Goal: Information Seeking & Learning: Learn about a topic

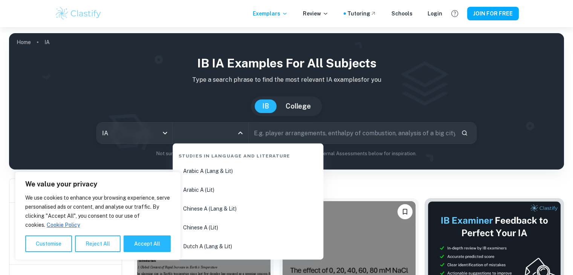
click at [202, 135] on input "All Subjects" at bounding box center [204, 133] width 57 height 14
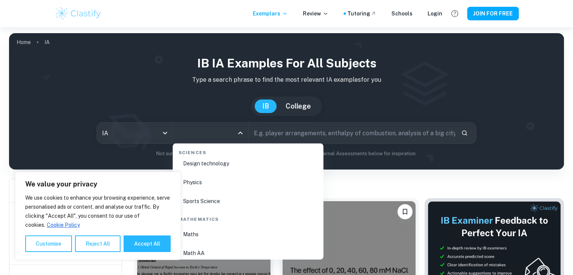
scroll to position [1246, 0]
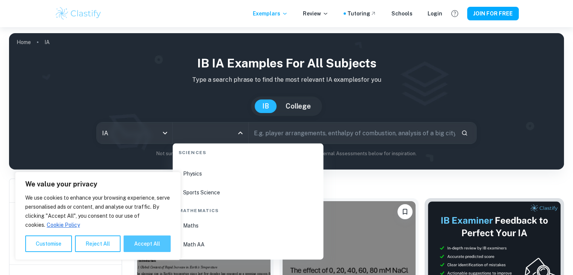
click at [131, 241] on button "Accept All" at bounding box center [147, 244] width 47 height 17
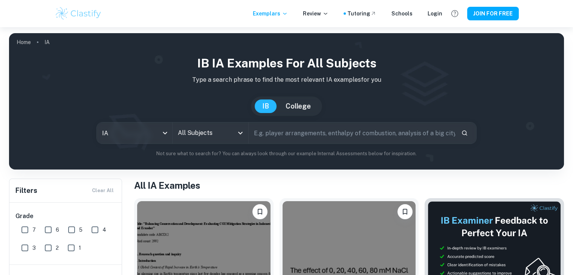
checkbox input "true"
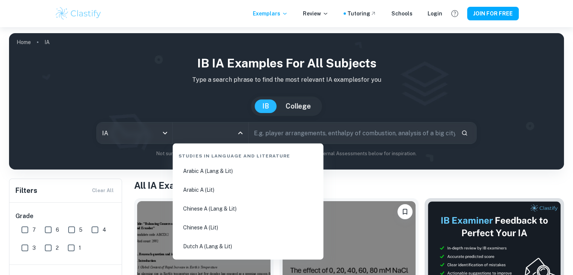
click at [231, 138] on input "All Subjects" at bounding box center [204, 133] width 57 height 14
type input "Com"
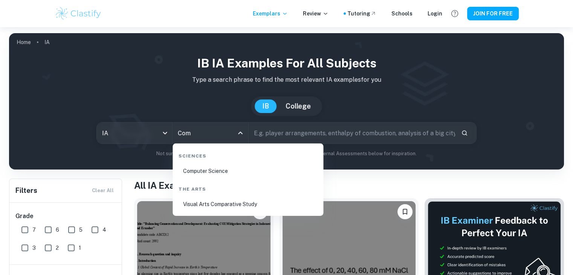
click at [208, 174] on li "Computer Science" at bounding box center [248, 170] width 145 height 17
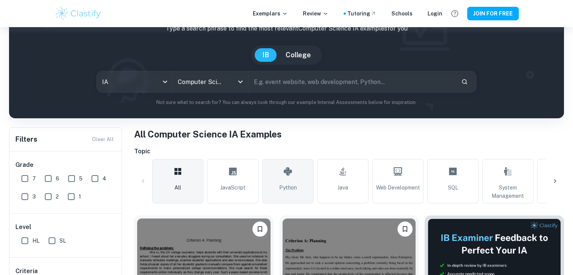
scroll to position [188, 0]
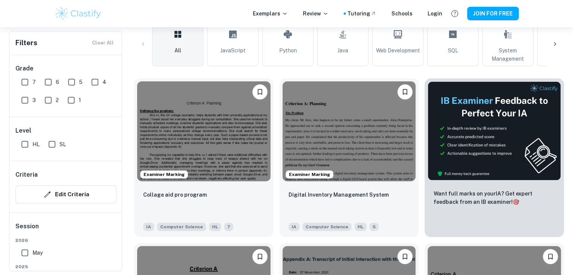
click at [23, 144] on input "HL" at bounding box center [24, 144] width 15 height 15
checkbox input "true"
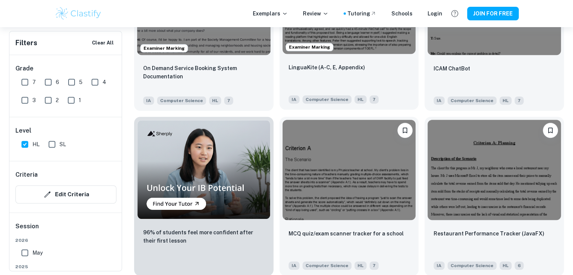
scroll to position [498, 0]
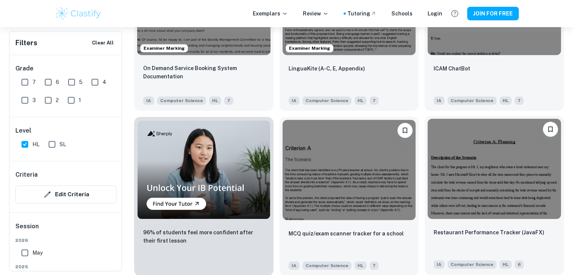
click at [513, 153] on img at bounding box center [494, 169] width 133 height 100
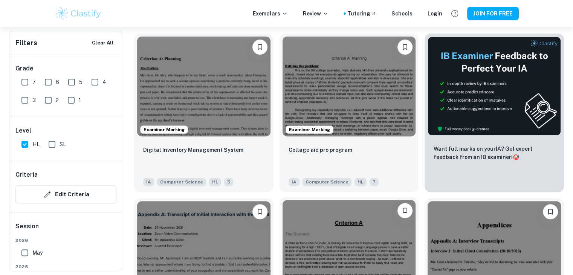
scroll to position [245, 0]
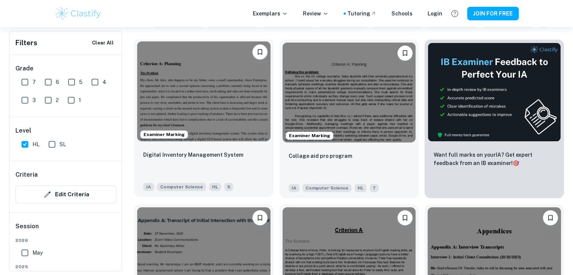
click at [207, 90] on img at bounding box center [203, 91] width 133 height 100
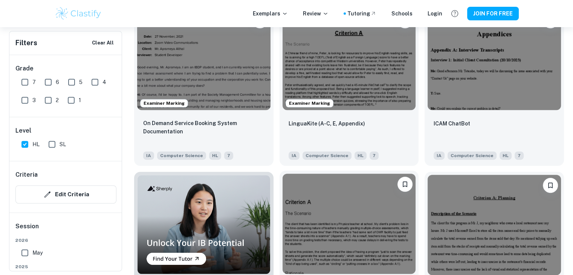
scroll to position [443, 0]
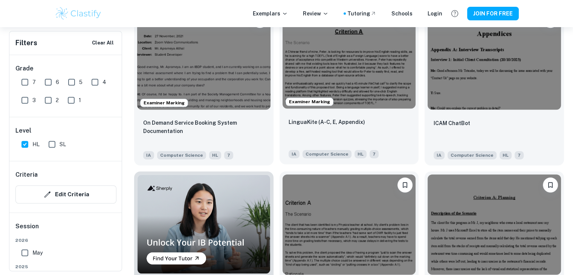
click at [354, 61] on img at bounding box center [349, 59] width 133 height 100
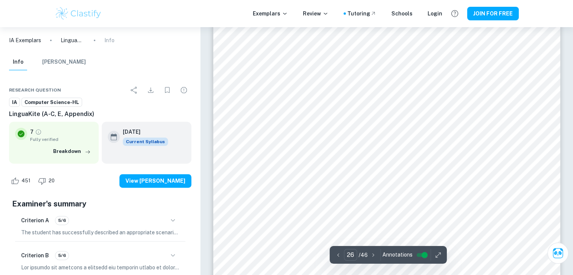
scroll to position [12390, 0]
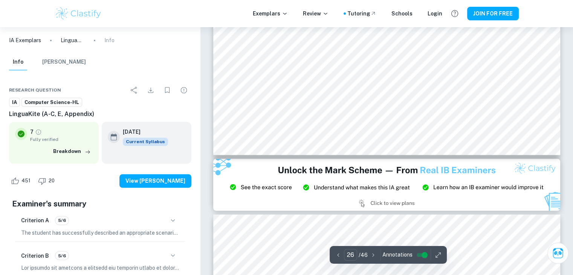
type input "27"
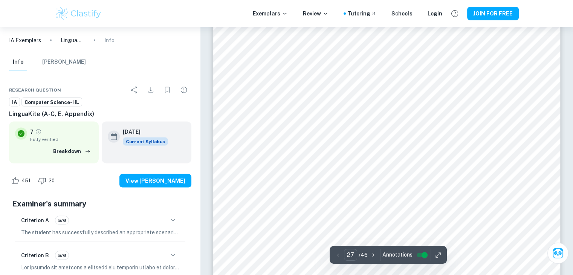
scroll to position [13059, 0]
